Goal: Navigation & Orientation: Understand site structure

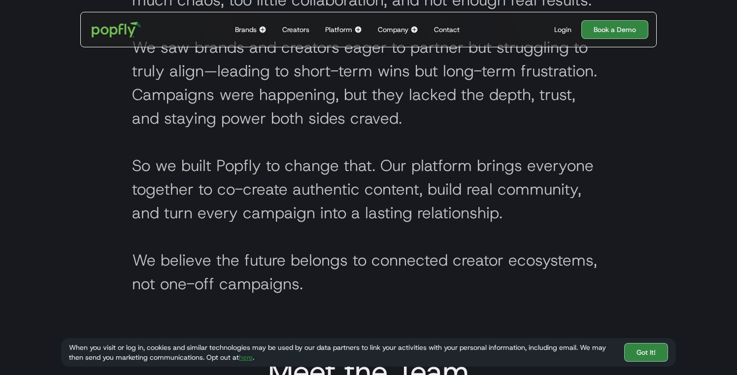
scroll to position [463, 0]
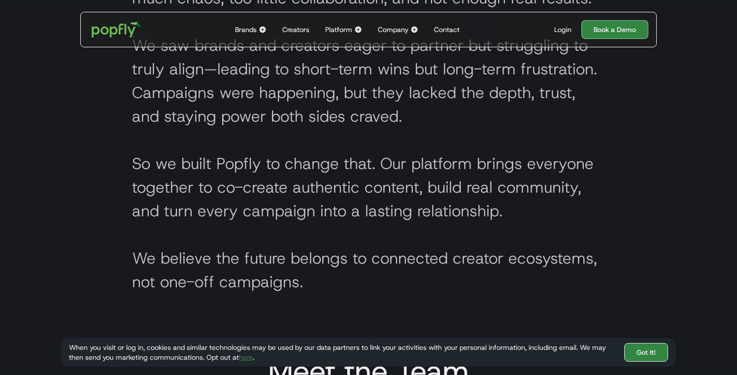
click at [649, 353] on link "Got It!" at bounding box center [646, 352] width 44 height 19
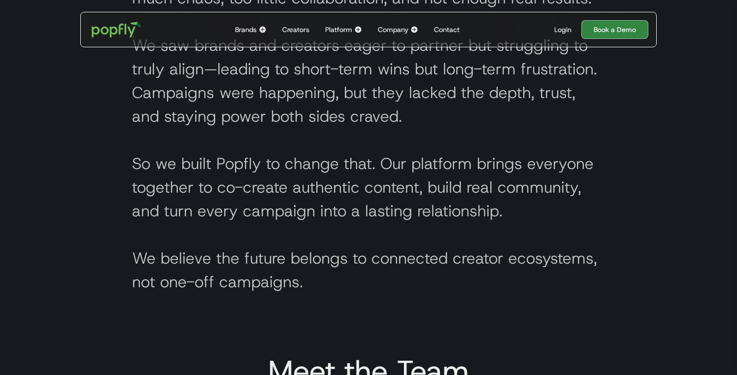
click at [342, 30] on div "Platform" at bounding box center [338, 30] width 27 height 10
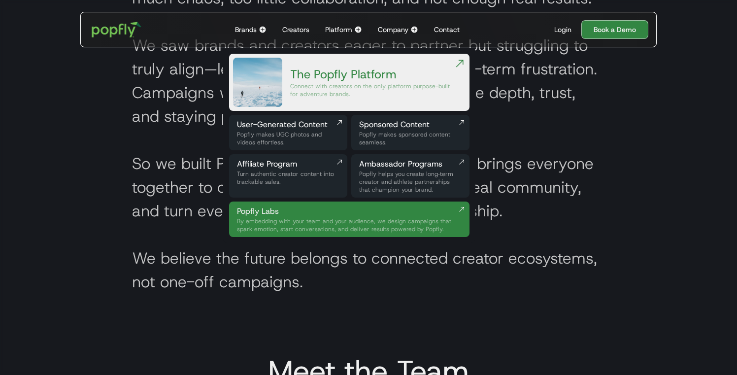
click at [113, 155] on section "Popfly was built to fix what’s broken in creator marketing: too much chaos, too…" at bounding box center [368, 112] width 737 height 415
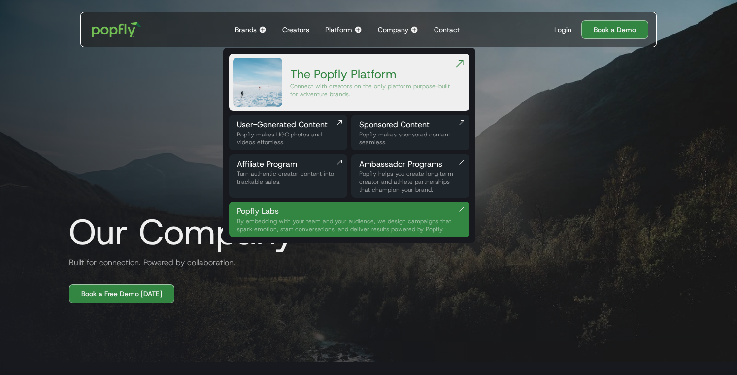
scroll to position [0, 0]
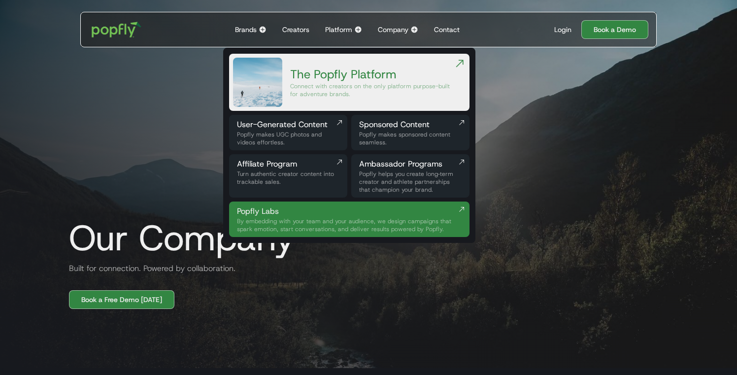
click at [32, 139] on div at bounding box center [368, 180] width 737 height 375
click at [397, 30] on div "Company" at bounding box center [393, 30] width 31 height 10
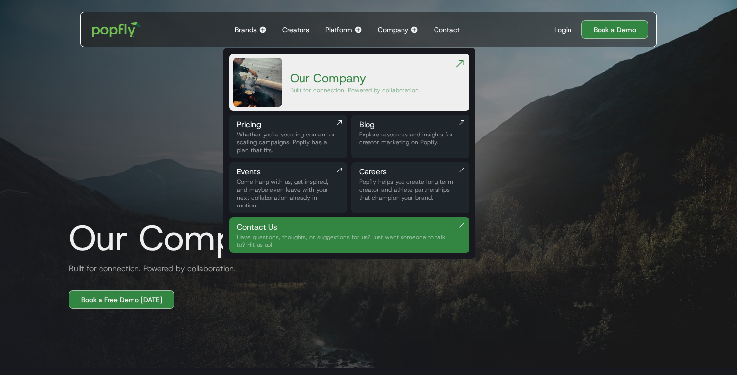
click at [299, 32] on div "Creators" at bounding box center [295, 30] width 27 height 10
